Goal: Answer question/provide support

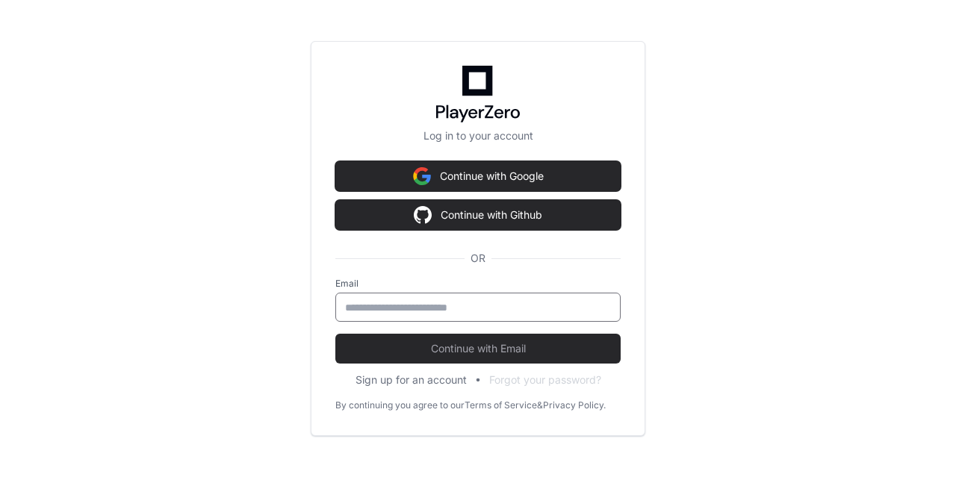
click at [501, 303] on input "email" at bounding box center [478, 307] width 266 height 15
type input "**********"
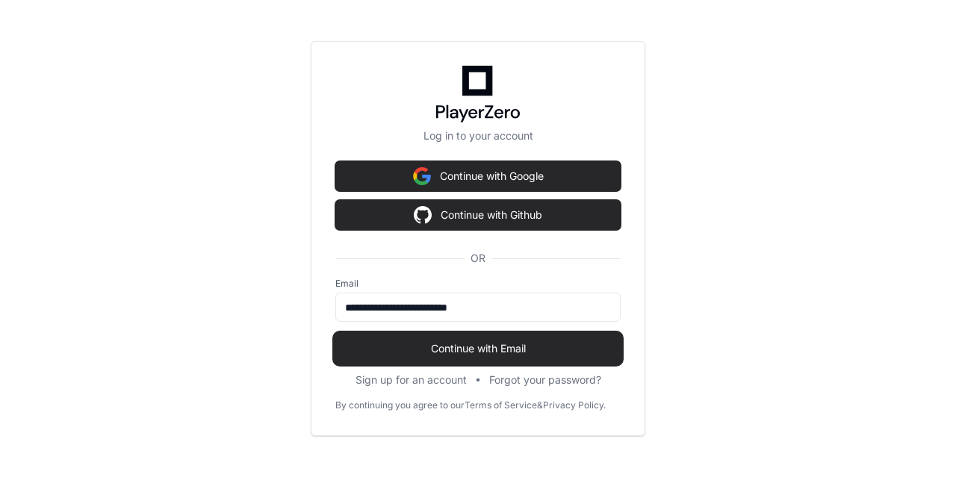
click at [450, 354] on span "Continue with Email" at bounding box center [477, 348] width 285 height 15
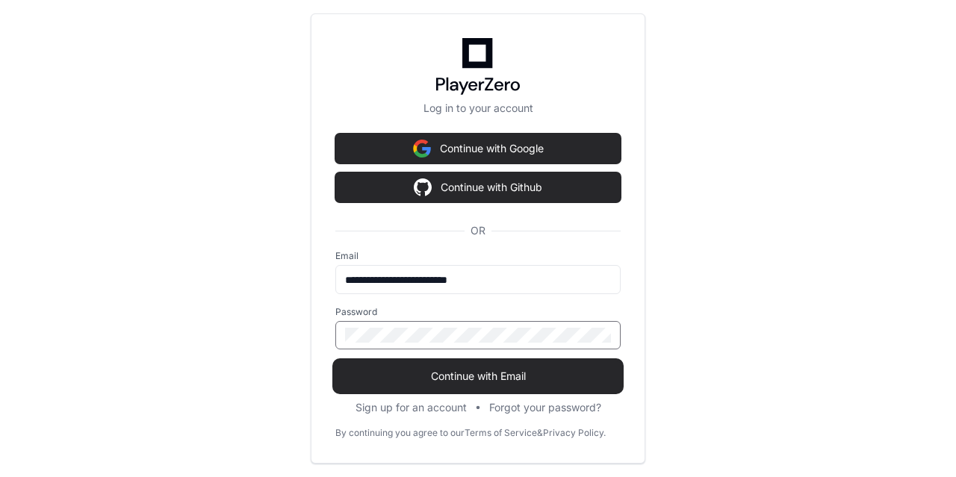
click at [335, 362] on button "Continue with Email" at bounding box center [477, 377] width 285 height 30
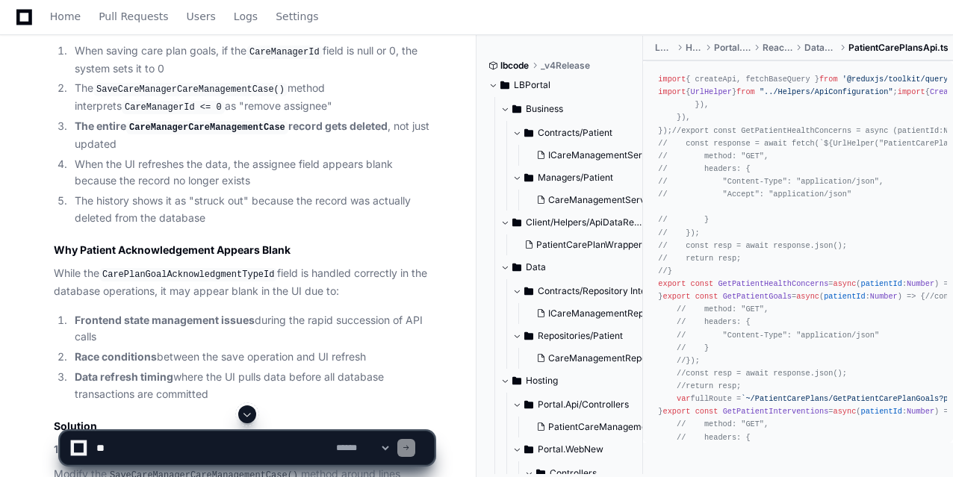
scroll to position [3564, 0]
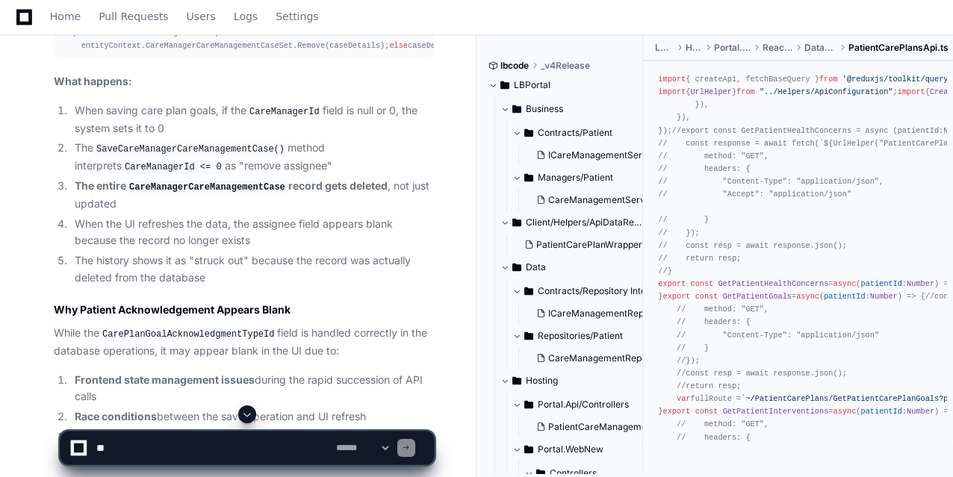
click at [606, 415] on div at bounding box center [591, 442] width 229 height 72
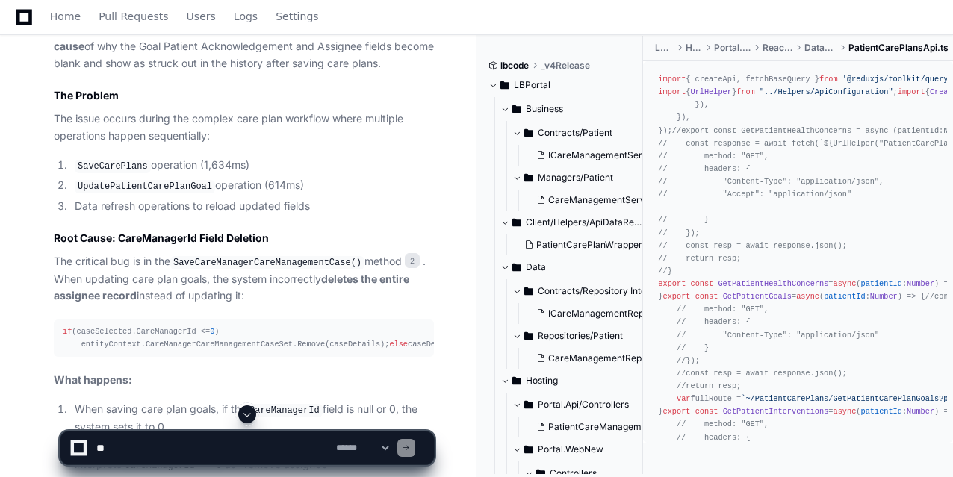
scroll to position [3295, 0]
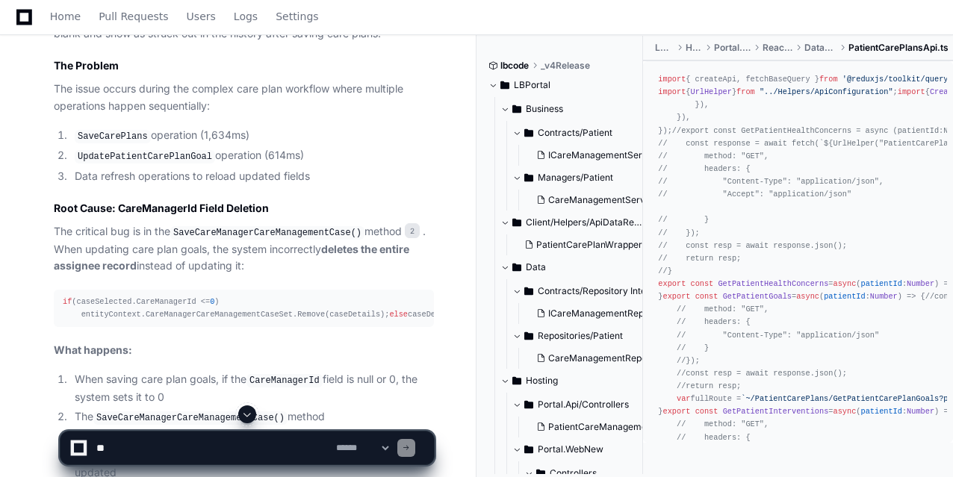
click at [264, 235] on code "SaveCareManagerCareManagementCase()" at bounding box center [267, 232] width 194 height 13
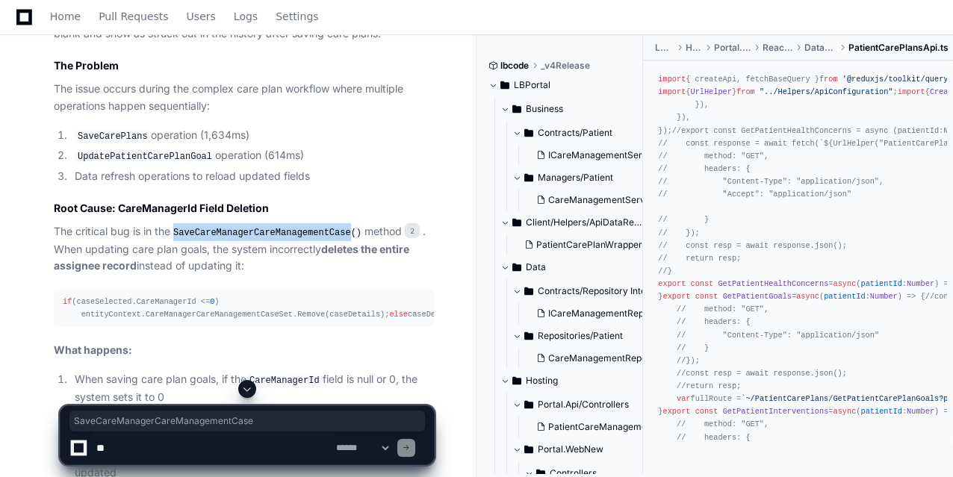
copy code "SaveCareManagerCareManagementCase"
